Goal: Find contact information: Find contact information

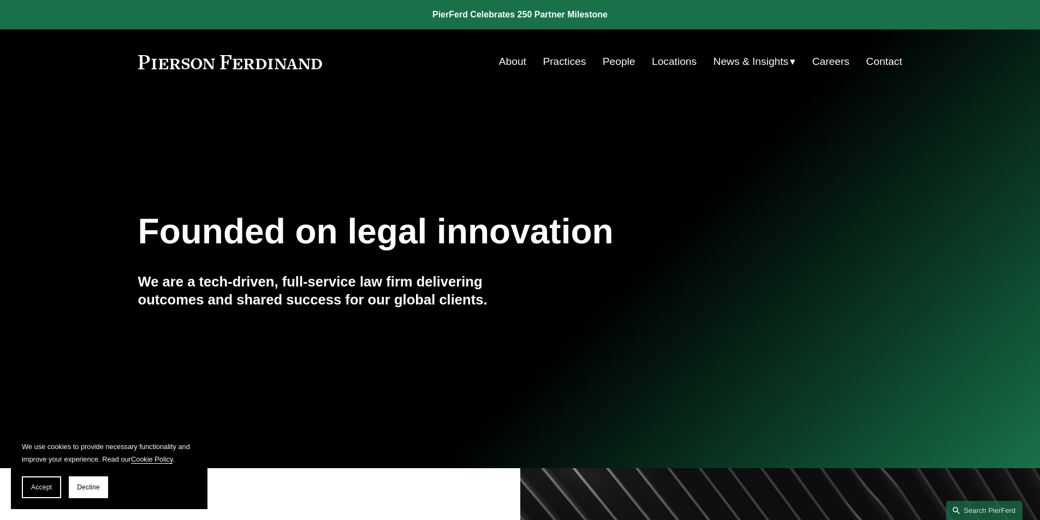
click at [880, 60] on link "Contact" at bounding box center [884, 61] width 36 height 21
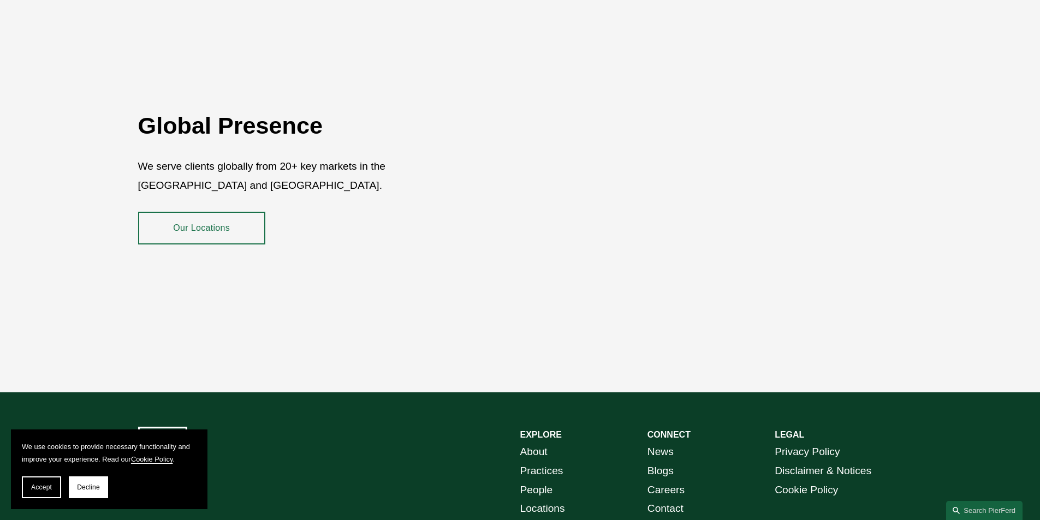
scroll to position [1997, 0]
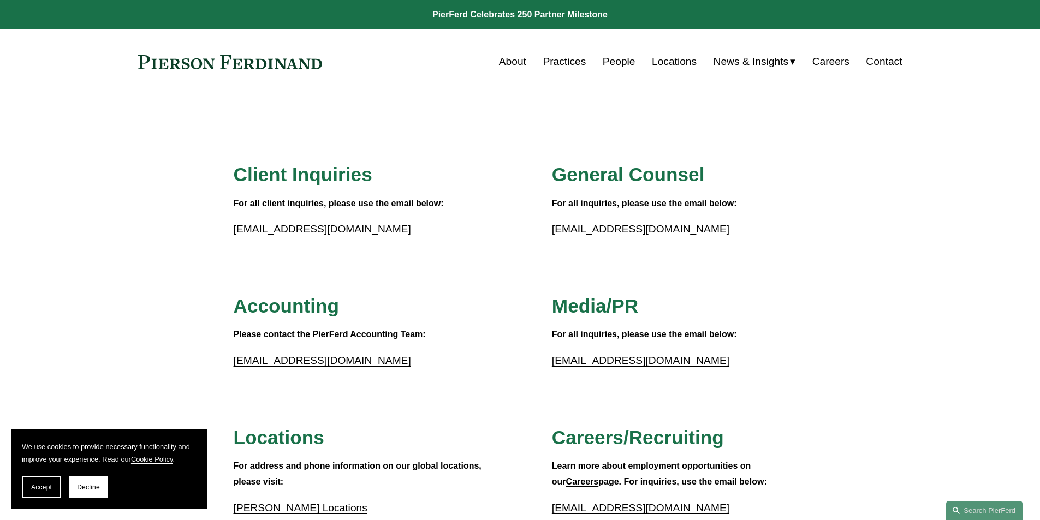
click at [879, 64] on link "Contact" at bounding box center [884, 61] width 36 height 21
click at [883, 63] on link "Contact" at bounding box center [884, 61] width 36 height 21
click at [894, 63] on link "Contact" at bounding box center [884, 61] width 36 height 21
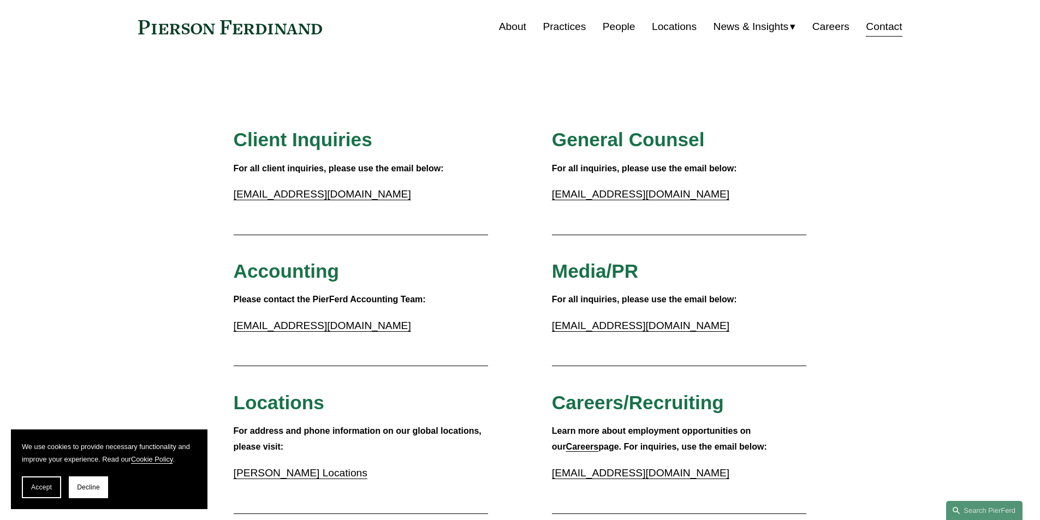
scroll to position [55, 0]
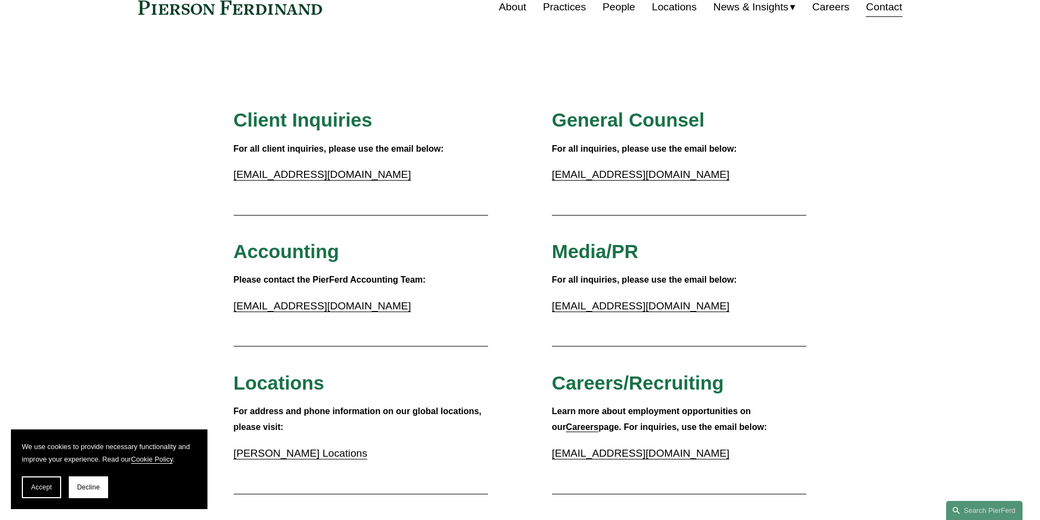
click at [297, 178] on link "[EMAIL_ADDRESS][DOMAIN_NAME]" at bounding box center [322, 174] width 177 height 11
click at [297, 178] on link "inquiries@pierferd.com" at bounding box center [322, 174] width 177 height 11
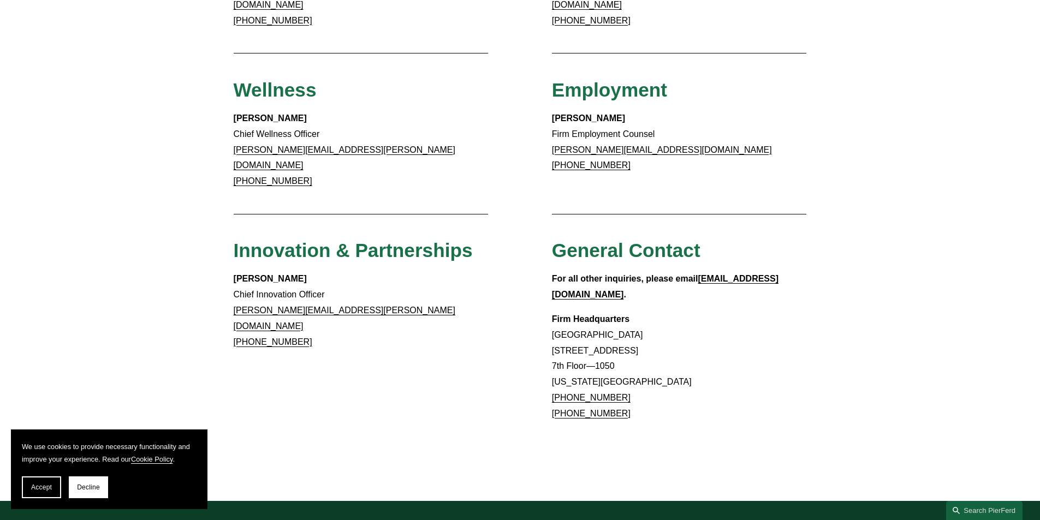
scroll to position [874, 0]
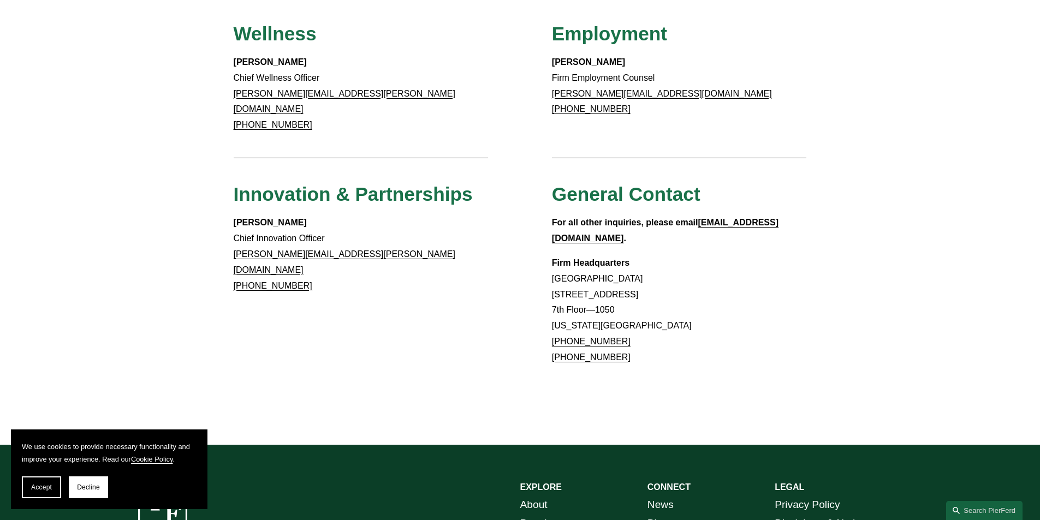
click at [722, 218] on strong "info@pierferd.com" at bounding box center [665, 230] width 227 height 25
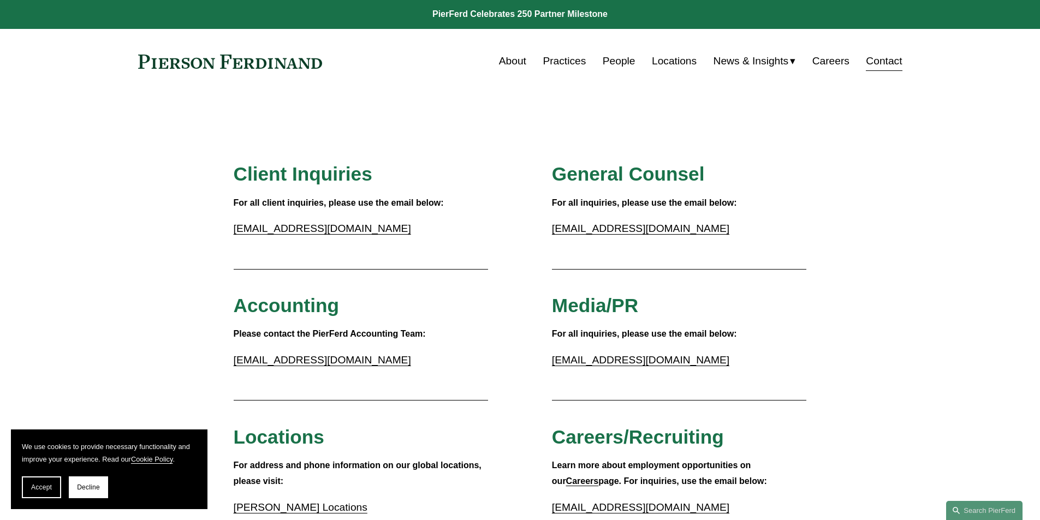
scroll to position [0, 0]
